Goal: Check status: Check status

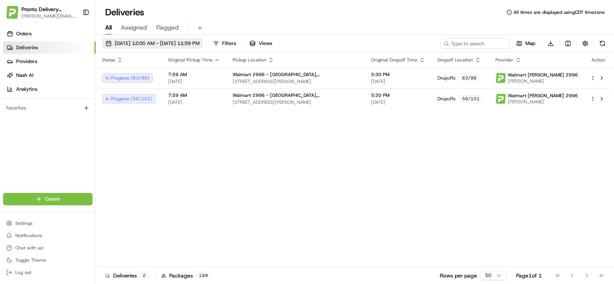
click at [152, 41] on span "[DATE] 12:00 AM - [DATE] 11:59 PM" at bounding box center [157, 43] width 85 height 7
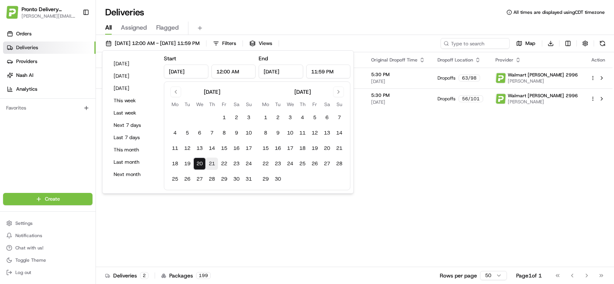
click at [207, 164] on button "21" at bounding box center [212, 163] width 12 height 12
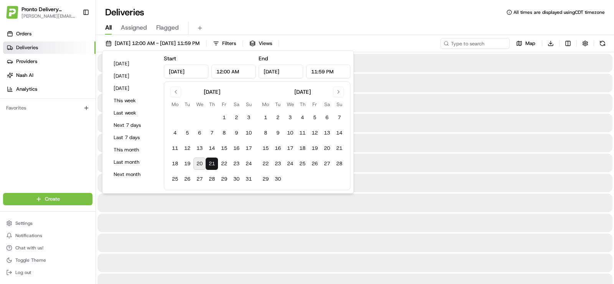
type input "[DATE]"
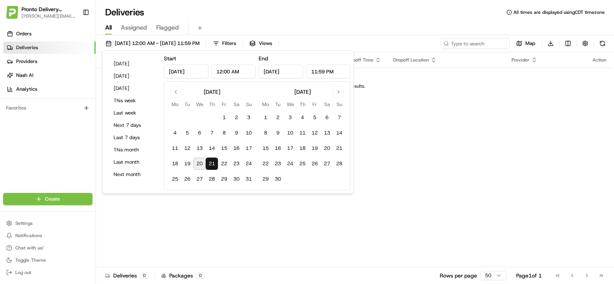
click at [212, 166] on button "21" at bounding box center [212, 163] width 12 height 12
click at [62, 153] on div "Orders Deliveries Providers [PERSON_NAME] Analytics Favorites" at bounding box center [48, 111] width 96 height 173
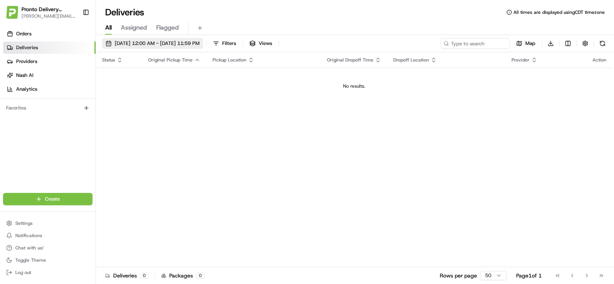
click at [200, 42] on span "[DATE] 12:00 AM - [DATE] 11:59 PM" at bounding box center [157, 43] width 85 height 7
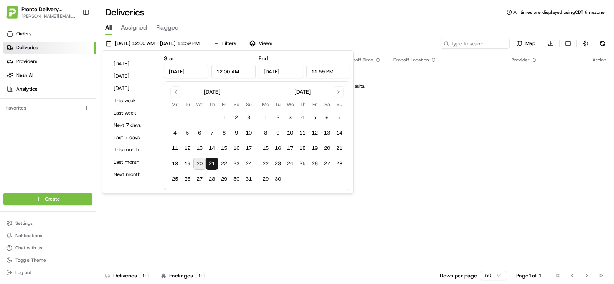
click at [202, 166] on button "20" at bounding box center [199, 163] width 12 height 12
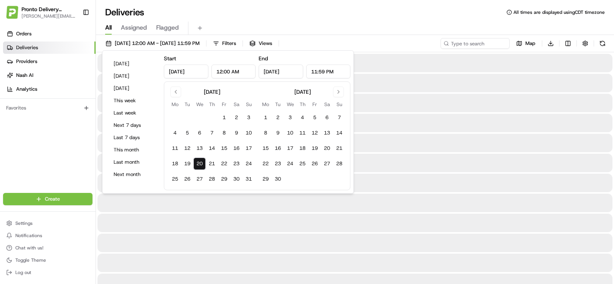
type input "[DATE]"
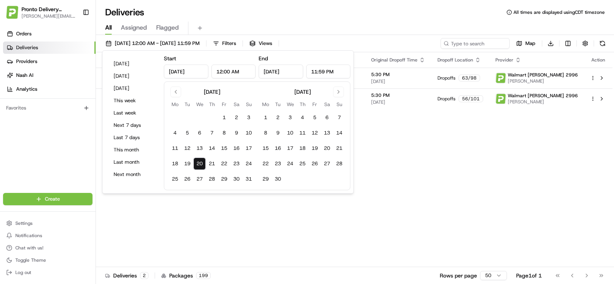
click at [199, 165] on button "20" at bounding box center [199, 163] width 12 height 12
click at [68, 151] on div "Orders Deliveries Providers [PERSON_NAME] Analytics Favorites" at bounding box center [48, 111] width 96 height 173
